Goal: Task Accomplishment & Management: Use online tool/utility

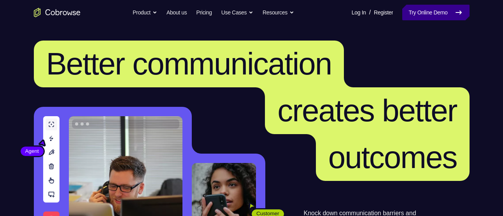
click at [416, 11] on link "Try Online Demo" at bounding box center [436, 13] width 67 height 16
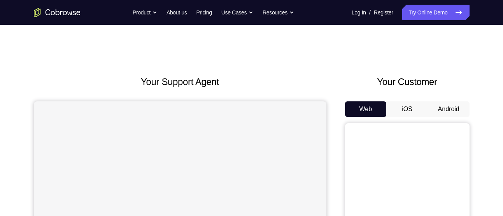
scroll to position [10, 0]
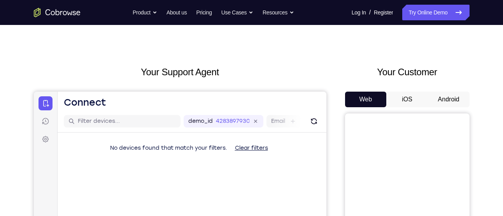
click at [447, 97] on button "Android" at bounding box center [449, 100] width 42 height 16
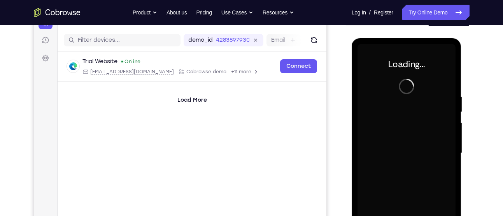
scroll to position [0, 0]
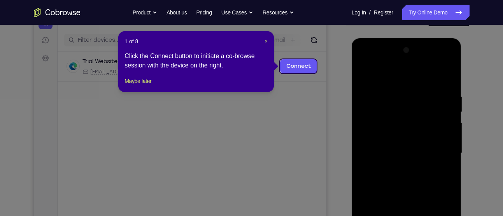
click at [371, 77] on icon at bounding box center [254, 108] width 509 height 216
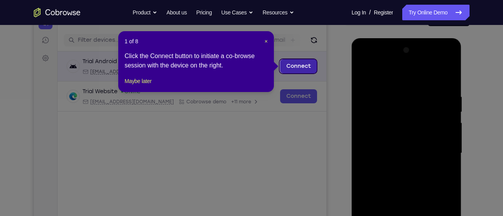
click at [313, 70] on link "Connect" at bounding box center [298, 66] width 37 height 14
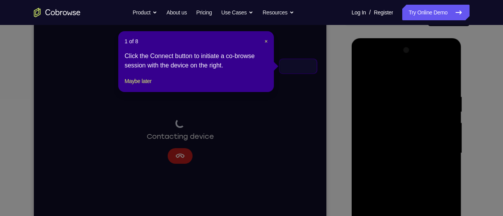
click at [299, 70] on div "Connecting to device Contacting device" at bounding box center [179, 141] width 293 height 261
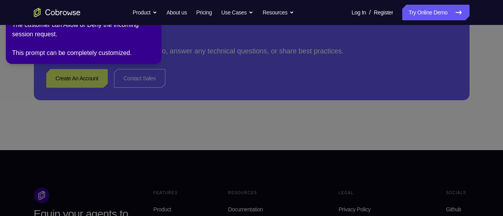
click at [70, 83] on icon at bounding box center [253, 106] width 512 height 219
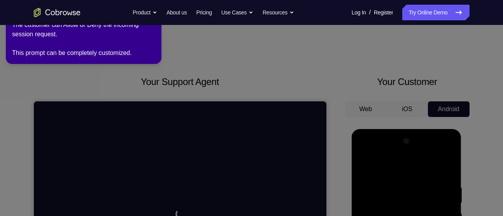
click at [253, 86] on icon at bounding box center [253, 106] width 512 height 219
click at [410, 10] on link "Try Online Demo" at bounding box center [436, 13] width 67 height 16
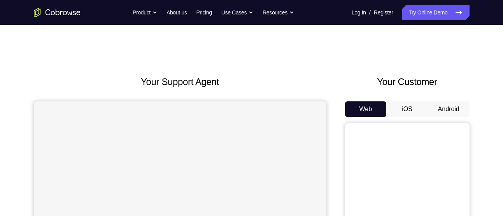
click at [447, 101] on button "Android" at bounding box center [449, 109] width 42 height 16
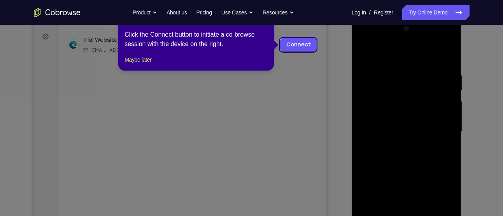
scroll to position [113, 0]
click at [151, 64] on button "Maybe later" at bounding box center [138, 59] width 27 height 9
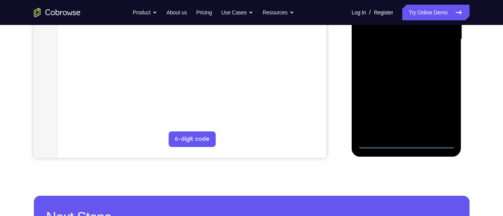
scroll to position [207, 0]
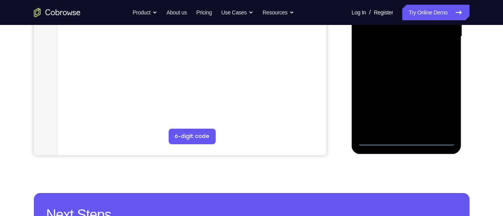
click at [405, 141] on div at bounding box center [407, 37] width 98 height 218
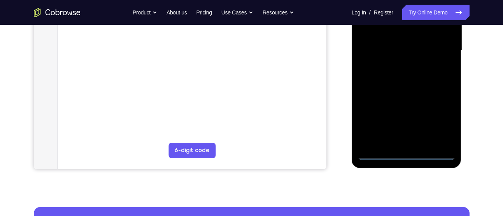
scroll to position [190, 0]
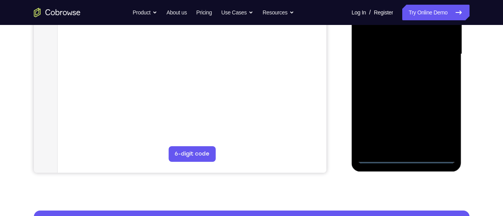
click at [390, 144] on div at bounding box center [407, 54] width 98 height 218
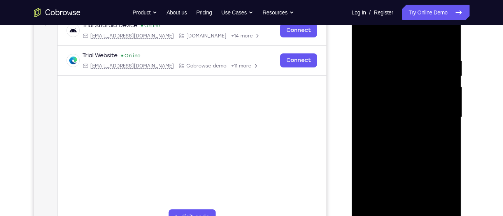
scroll to position [127, 0]
click at [445, 185] on div at bounding box center [407, 116] width 98 height 218
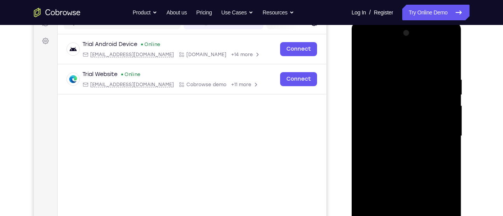
scroll to position [107, 0]
click at [393, 59] on div at bounding box center [407, 136] width 98 height 218
click at [439, 132] on div at bounding box center [407, 136] width 98 height 218
click at [397, 148] on div at bounding box center [407, 136] width 98 height 218
click at [384, 128] on div at bounding box center [407, 136] width 98 height 218
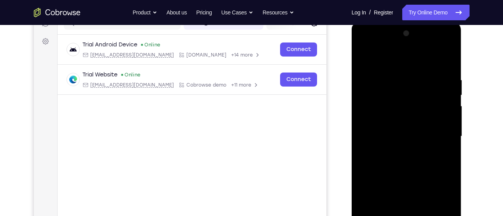
click at [373, 122] on div at bounding box center [407, 136] width 98 height 218
click at [447, 123] on div at bounding box center [407, 136] width 98 height 218
click at [397, 137] on div at bounding box center [407, 136] width 98 height 218
click at [382, 162] on div at bounding box center [407, 136] width 98 height 218
click at [400, 158] on div at bounding box center [407, 136] width 98 height 218
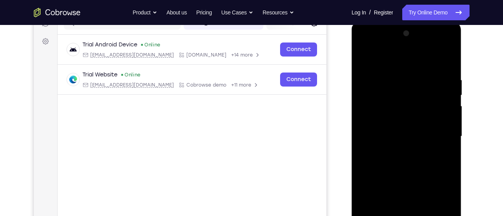
click at [363, 56] on div at bounding box center [407, 136] width 98 height 218
click at [386, 129] on div at bounding box center [407, 136] width 98 height 218
click at [377, 116] on div at bounding box center [407, 136] width 98 height 218
click at [450, 123] on div at bounding box center [407, 136] width 98 height 218
click at [400, 135] on div at bounding box center [407, 136] width 98 height 218
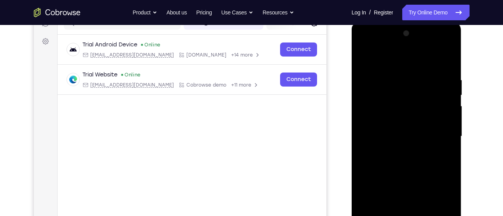
click at [395, 157] on div at bounding box center [407, 136] width 98 height 218
click at [407, 149] on div at bounding box center [407, 136] width 98 height 218
click at [396, 136] on div at bounding box center [407, 136] width 98 height 218
click at [404, 157] on div at bounding box center [407, 136] width 98 height 218
click at [420, 131] on div at bounding box center [407, 136] width 98 height 218
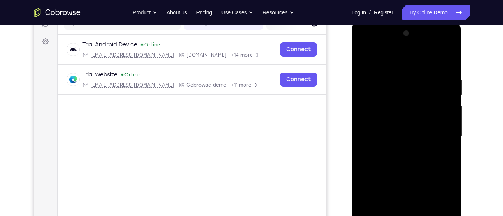
click at [420, 131] on div at bounding box center [407, 136] width 98 height 218
click at [434, 129] on div at bounding box center [407, 136] width 98 height 218
click at [399, 151] on div at bounding box center [407, 136] width 98 height 218
click at [431, 132] on div at bounding box center [407, 136] width 98 height 218
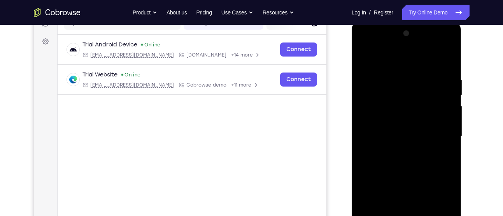
click at [446, 104] on div at bounding box center [407, 136] width 98 height 218
click at [401, 97] on div at bounding box center [407, 136] width 98 height 218
click at [418, 121] on div at bounding box center [407, 136] width 98 height 218
click at [395, 123] on div at bounding box center [407, 136] width 98 height 218
click at [408, 138] on div at bounding box center [407, 136] width 98 height 218
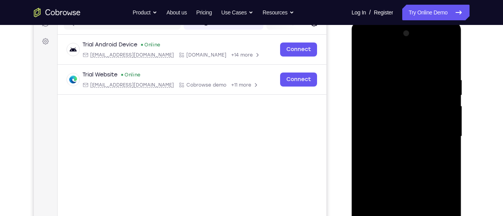
click at [409, 155] on div at bounding box center [407, 136] width 98 height 218
click at [393, 150] on div at bounding box center [407, 136] width 98 height 218
click at [396, 124] on div at bounding box center [407, 136] width 98 height 218
click at [398, 136] on div at bounding box center [407, 136] width 98 height 218
click at [398, 158] on div at bounding box center [407, 136] width 98 height 218
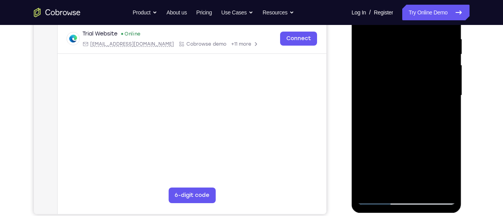
scroll to position [148, 0]
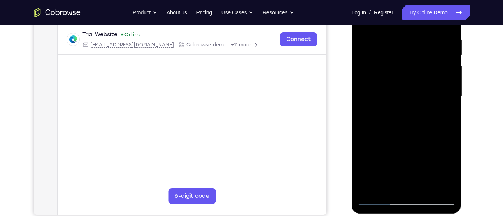
click at [413, 144] on div at bounding box center [407, 96] width 98 height 218
click at [415, 86] on div at bounding box center [407, 96] width 98 height 218
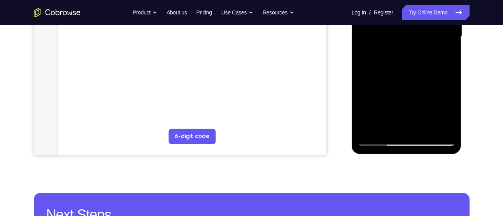
scroll to position [208, 0]
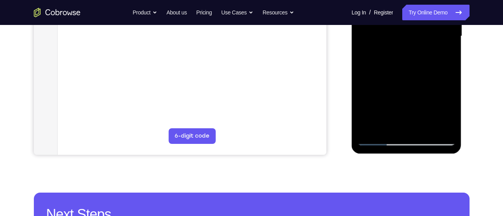
click at [406, 141] on div at bounding box center [407, 36] width 98 height 218
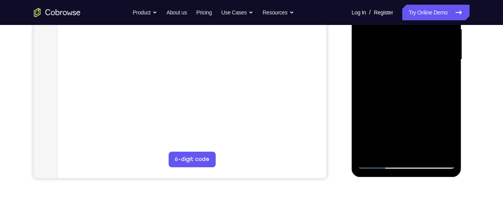
scroll to position [183, 0]
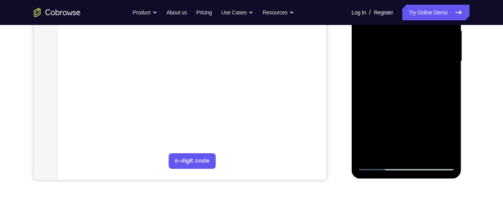
click at [396, 149] on div at bounding box center [407, 61] width 98 height 218
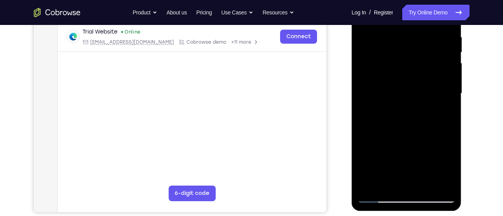
scroll to position [0, 0]
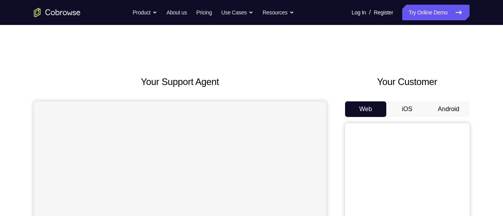
click at [445, 112] on button "Android" at bounding box center [449, 109] width 42 height 16
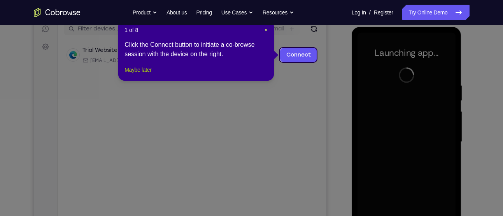
click at [148, 74] on button "Maybe later" at bounding box center [138, 69] width 27 height 9
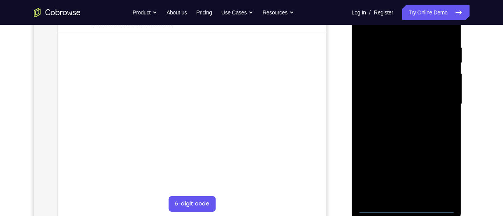
scroll to position [140, 0]
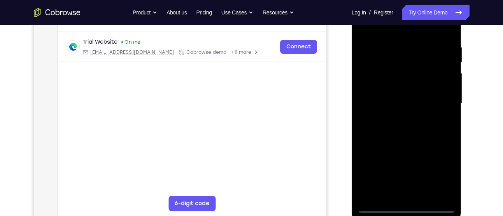
click at [408, 204] on div at bounding box center [407, 104] width 98 height 218
click at [439, 174] on div at bounding box center [407, 104] width 98 height 218
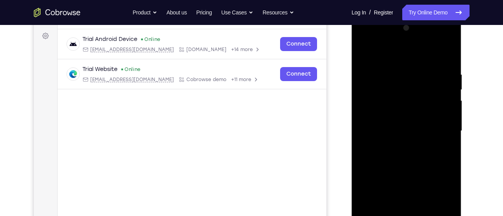
scroll to position [112, 0]
click at [394, 52] on div at bounding box center [407, 132] width 98 height 218
click at [443, 128] on div at bounding box center [407, 132] width 98 height 218
click at [396, 135] on div at bounding box center [407, 132] width 98 height 218
click at [396, 145] on div at bounding box center [407, 132] width 98 height 218
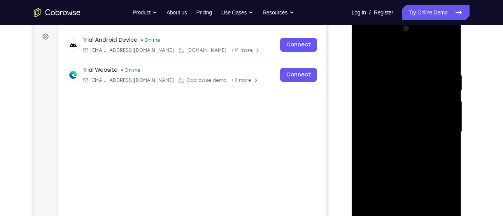
click at [382, 124] on div at bounding box center [407, 132] width 98 height 218
click at [378, 116] on div at bounding box center [407, 132] width 98 height 218
click at [443, 116] on div at bounding box center [407, 132] width 98 height 218
click at [406, 133] on div at bounding box center [407, 132] width 98 height 218
click at [400, 157] on div at bounding box center [407, 132] width 98 height 218
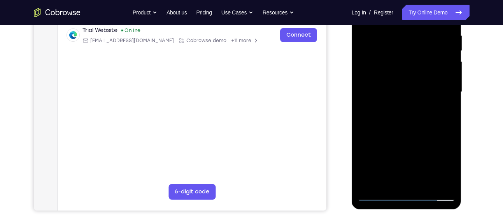
scroll to position [152, 0]
click at [401, 138] on div at bounding box center [407, 91] width 98 height 218
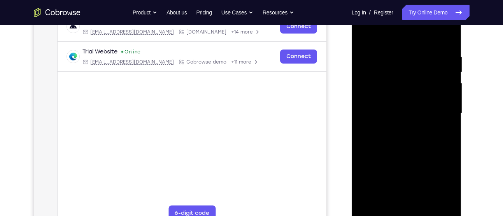
scroll to position [130, 0]
click at [412, 104] on div at bounding box center [407, 114] width 98 height 218
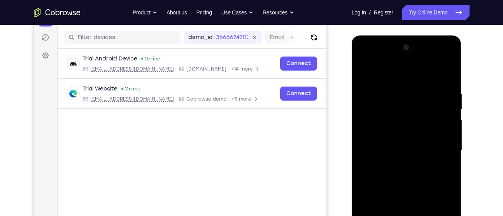
scroll to position [93, 0]
click at [395, 104] on div at bounding box center [407, 151] width 98 height 218
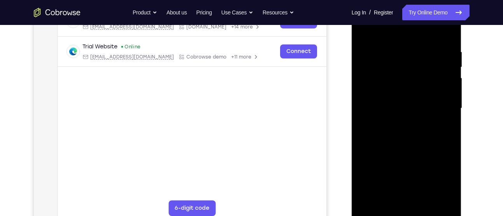
click at [444, 66] on div at bounding box center [407, 108] width 98 height 218
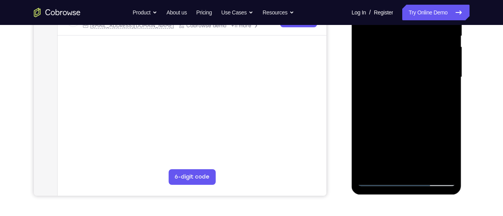
scroll to position [167, 0]
click at [403, 154] on div at bounding box center [407, 77] width 98 height 218
click at [401, 171] on div at bounding box center [407, 77] width 98 height 218
click at [390, 173] on div at bounding box center [407, 77] width 98 height 218
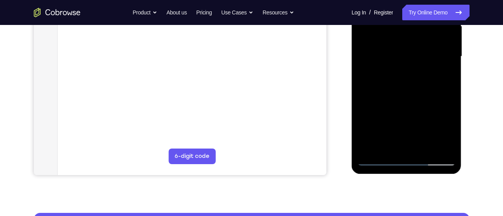
click at [386, 153] on div at bounding box center [407, 56] width 98 height 218
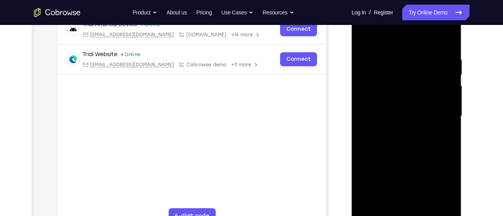
scroll to position [127, 0]
click at [404, 157] on div at bounding box center [407, 116] width 98 height 218
click at [411, 107] on div at bounding box center [407, 116] width 98 height 218
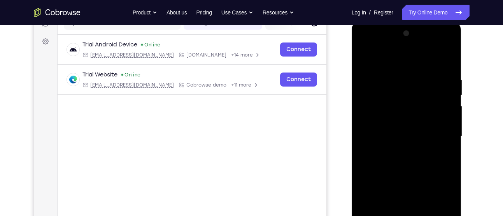
scroll to position [107, 0]
click at [361, 56] on div at bounding box center [407, 137] width 98 height 218
click at [364, 59] on div at bounding box center [407, 137] width 98 height 218
click at [363, 46] on div at bounding box center [407, 137] width 98 height 218
click at [437, 44] on div at bounding box center [407, 137] width 98 height 218
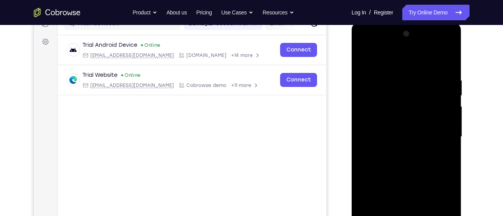
click at [453, 42] on div at bounding box center [407, 137] width 98 height 218
click at [425, 57] on div at bounding box center [407, 137] width 98 height 218
click at [403, 45] on div at bounding box center [407, 137] width 98 height 218
click at [374, 128] on div at bounding box center [407, 137] width 98 height 218
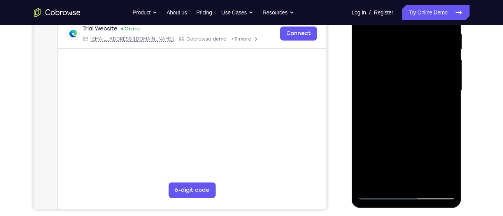
scroll to position [155, 0]
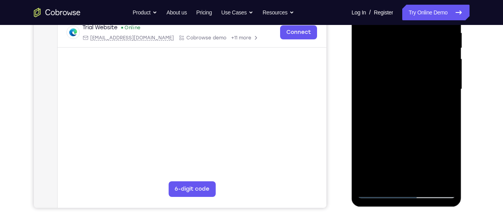
click at [416, 179] on div at bounding box center [407, 89] width 98 height 218
click at [378, 81] on div at bounding box center [407, 89] width 98 height 218
click at [374, 75] on div at bounding box center [407, 89] width 98 height 218
click at [447, 75] on div at bounding box center [407, 89] width 98 height 218
click at [409, 91] on div at bounding box center [407, 89] width 98 height 218
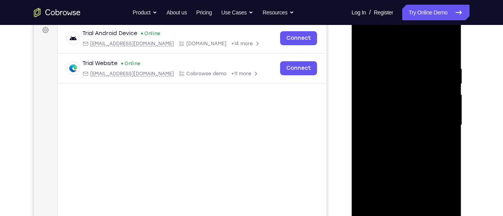
scroll to position [118, 0]
click at [381, 144] on div at bounding box center [407, 126] width 98 height 218
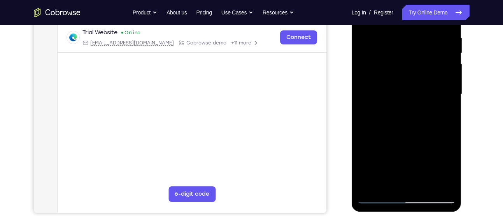
scroll to position [150, 0]
click at [407, 139] on div at bounding box center [407, 94] width 98 height 218
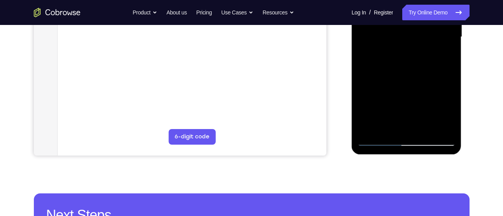
scroll to position [211, 0]
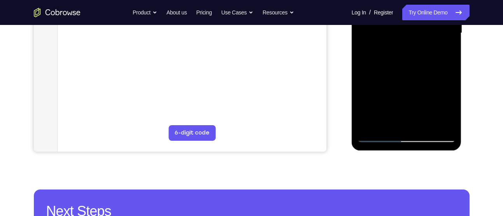
click at [405, 132] on div at bounding box center [407, 33] width 98 height 218
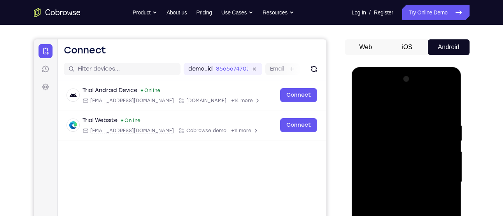
scroll to position [62, 0]
